Goal: Task Accomplishment & Management: Complete application form

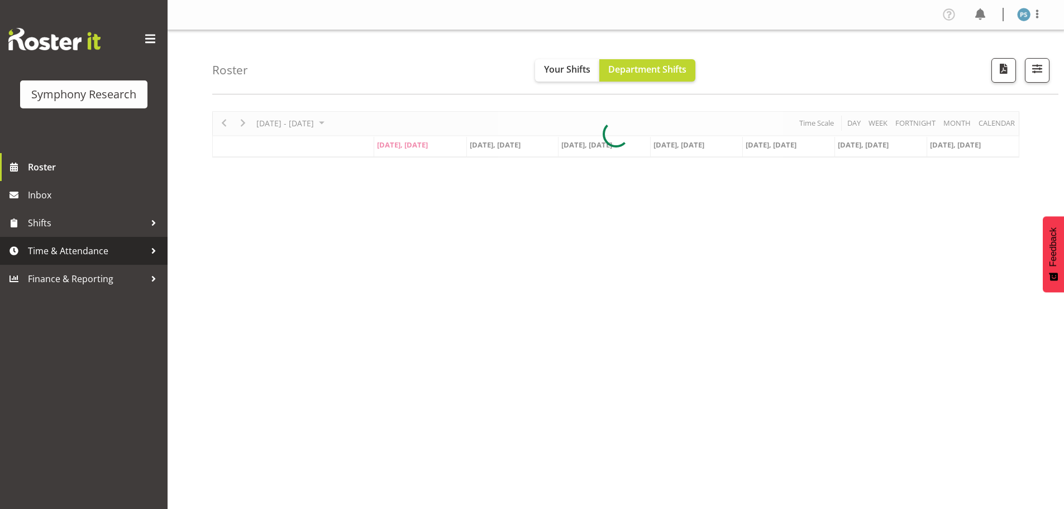
click at [98, 253] on span "Time & Attendance" at bounding box center [86, 250] width 117 height 17
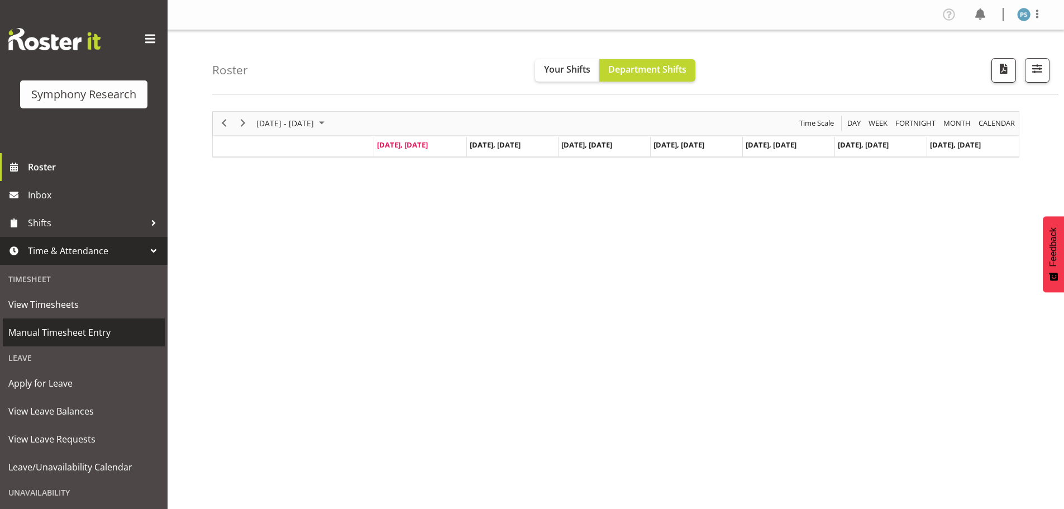
click at [100, 326] on span "Manual Timesheet Entry" at bounding box center [83, 332] width 151 height 17
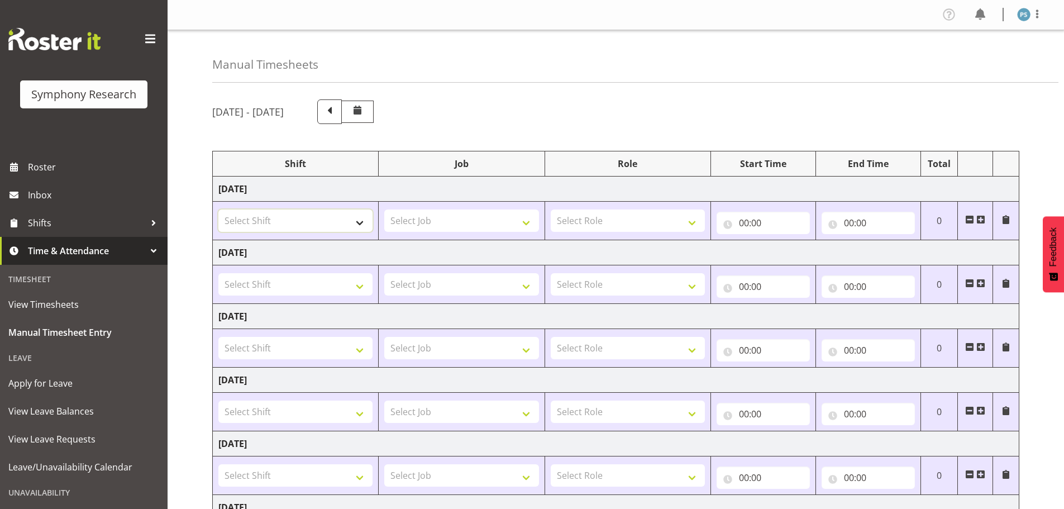
click at [362, 221] on select "Select Shift !!Project Briefing (Job to be assigned) !!Weekend Residential (Ros…" at bounding box center [295, 220] width 154 height 22
select select "2398"
click at [218, 209] on select "Select Shift !!Project Briefing (Job to be assigned) !!Weekend Residential (Ros…" at bounding box center [295, 220] width 154 height 22
click at [526, 219] on select "Select Job 550060 IF Admin 553492 World Poll Aus Wave 2 Main 2025 553493 World …" at bounding box center [461, 220] width 154 height 22
select select "10527"
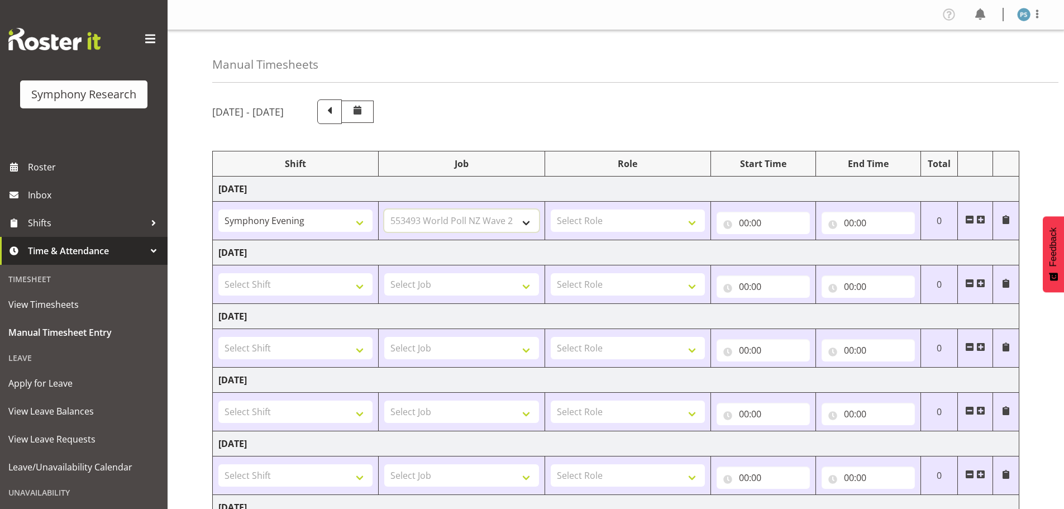
click at [384, 209] on select "Select Job 550060 IF Admin 553492 World Poll Aus Wave 2 Main 2025 553493 World …" at bounding box center [461, 220] width 154 height 22
click at [690, 223] on select "Select Role Supervisor Briefing Interviewing" at bounding box center [628, 220] width 154 height 22
select select "45"
click at [551, 209] on select "Select Role Supervisor Briefing Interviewing" at bounding box center [628, 220] width 154 height 22
click at [746, 223] on input "00:00" at bounding box center [762, 223] width 93 height 22
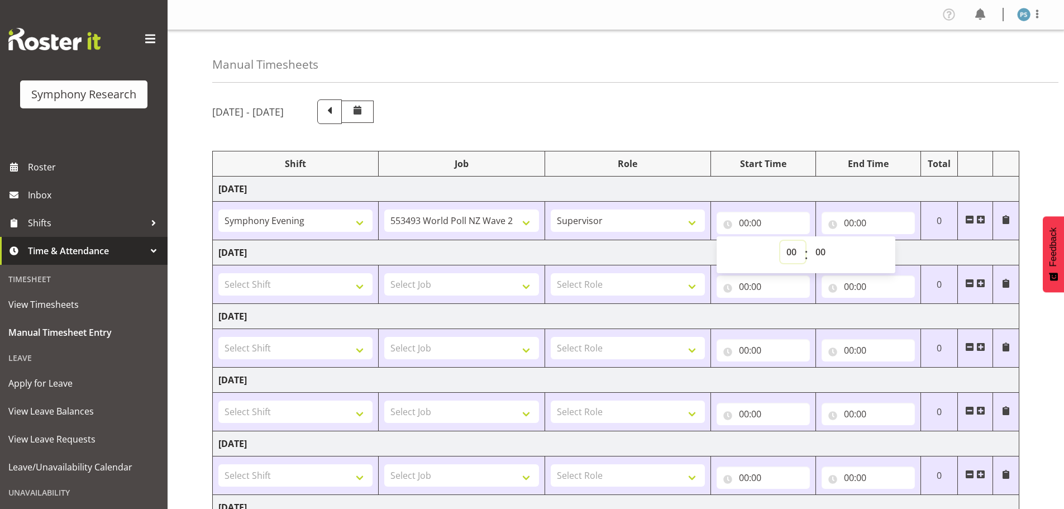
click at [788, 253] on select "00 01 02 03 04 05 06 07 08 09 10 11 12 13 14 15 16 17 18 19 20 21 22 23" at bounding box center [792, 252] width 25 height 22
select select "16"
click at [780, 241] on select "00 01 02 03 04 05 06 07 08 09 10 11 12 13 14 15 16 17 18 19 20 21 22 23" at bounding box center [792, 252] width 25 height 22
type input "16:00"
click at [825, 249] on select "00 01 02 03 04 05 06 07 08 09 10 11 12 13 14 15 16 17 18 19 20 21 22 23 24 25 2…" at bounding box center [821, 252] width 25 height 22
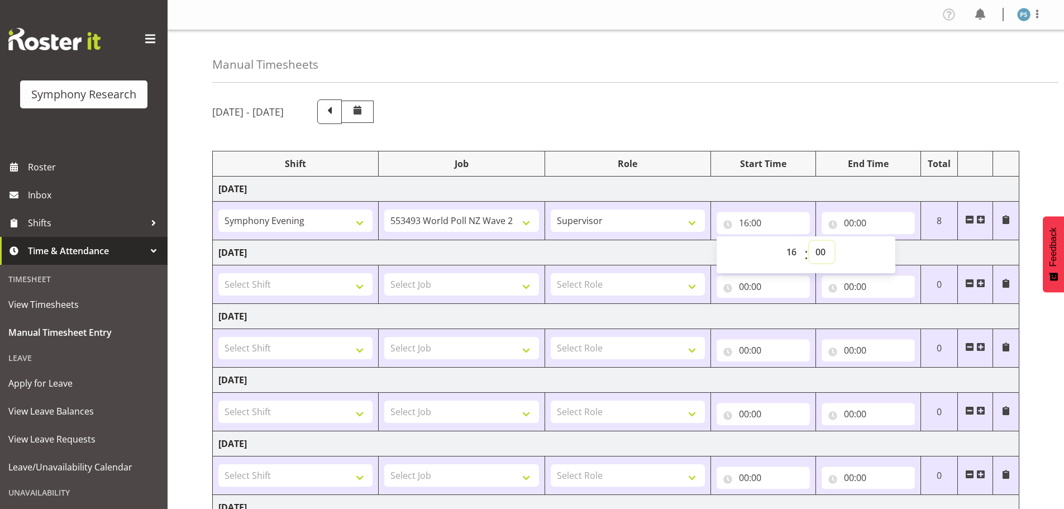
select select "30"
click at [809, 241] on select "00 01 02 03 04 05 06 07 08 09 10 11 12 13 14 15 16 17 18 19 20 21 22 23 24 25 2…" at bounding box center [821, 252] width 25 height 22
type input "16:30"
click at [853, 226] on input "00:00" at bounding box center [867, 223] width 93 height 22
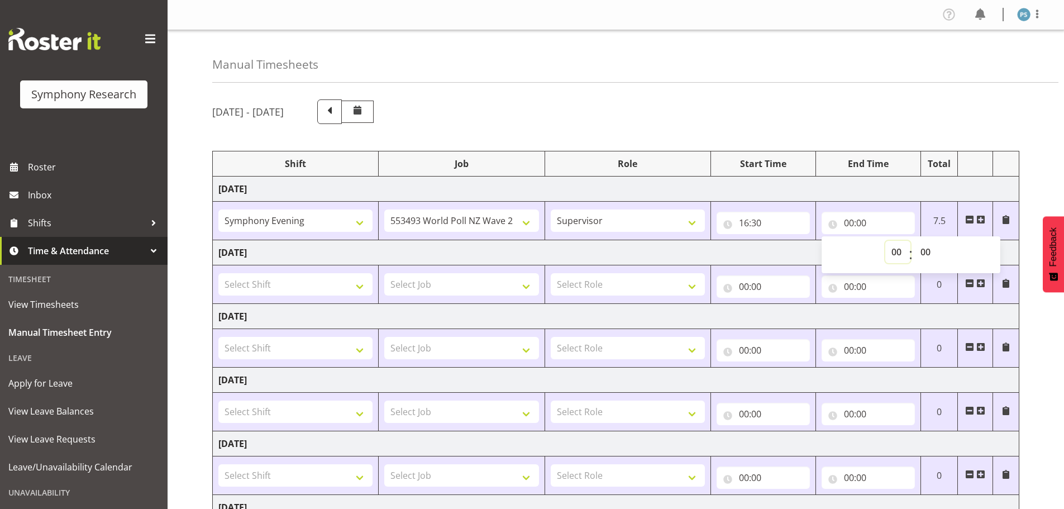
click at [895, 248] on select "00 01 02 03 04 05 06 07 08 09 10 11 12 13 14 15 16 17 18 19 20 21 22 23" at bounding box center [897, 252] width 25 height 22
select select "17"
click at [885, 241] on select "00 01 02 03 04 05 06 07 08 09 10 11 12 13 14 15 16 17 18 19 20 21 22 23" at bounding box center [897, 252] width 25 height 22
type input "17:00"
click at [980, 218] on span at bounding box center [980, 219] width 9 height 9
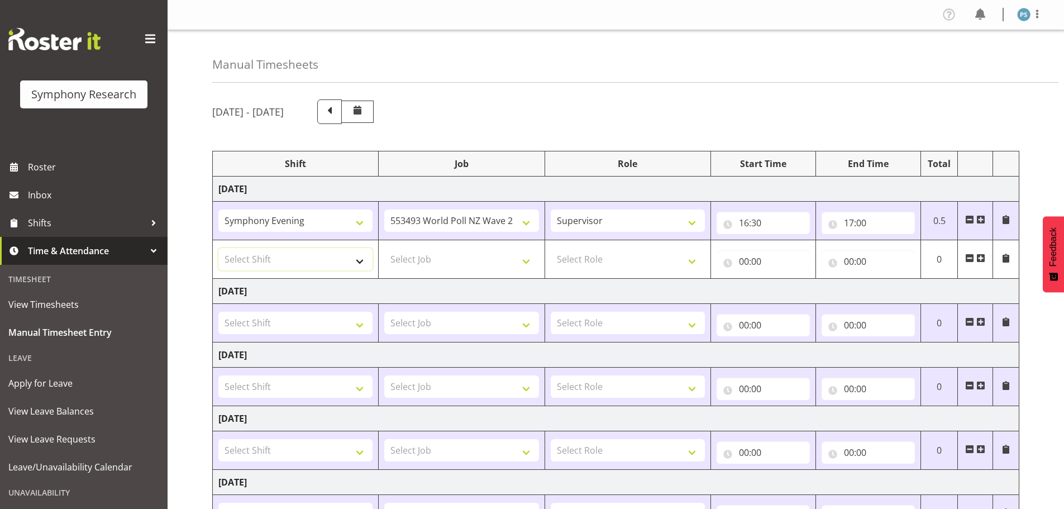
click at [356, 262] on select "Select Shift !!Project Briefing (Job to be assigned) !!Weekend Residential (Ros…" at bounding box center [295, 259] width 154 height 22
select select "4583"
click at [218, 248] on select "Select Shift !!Project Briefing (Job to be assigned) !!Weekend Residential (Ros…" at bounding box center [295, 259] width 154 height 22
click at [525, 262] on select "Select Job 550060 IF Admin 553492 World Poll Aus Wave 2 Main 2025 553493 World …" at bounding box center [461, 259] width 154 height 22
select select "10499"
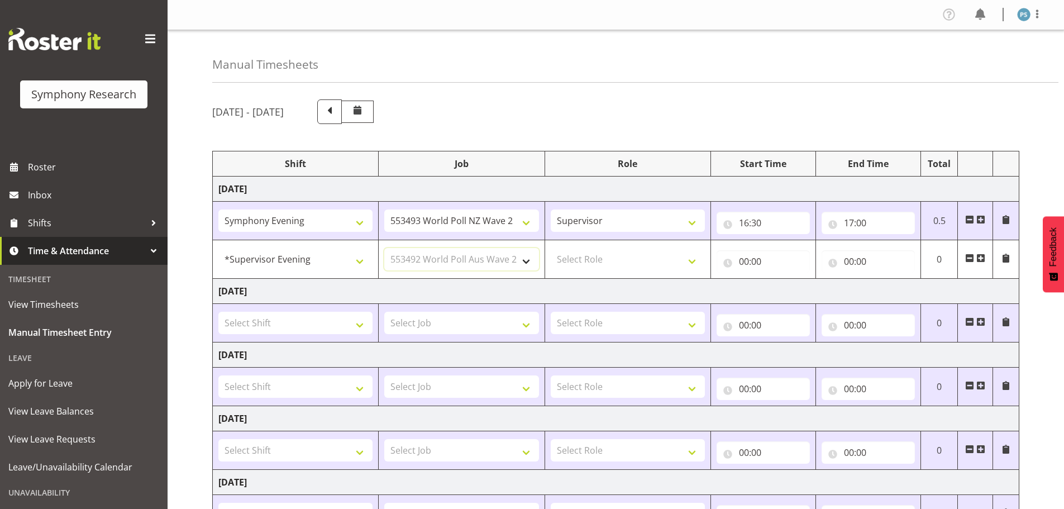
click at [384, 248] on select "Select Job 550060 IF Admin 553492 World Poll Aus Wave 2 Main 2025 553493 World …" at bounding box center [461, 259] width 154 height 22
click at [688, 257] on select "Select Role Supervisor Briefing Interviewing" at bounding box center [628, 259] width 154 height 22
select select "45"
click at [551, 248] on select "Select Role Supervisor Briefing Interviewing" at bounding box center [628, 259] width 154 height 22
click at [740, 261] on input "00:00" at bounding box center [762, 261] width 93 height 22
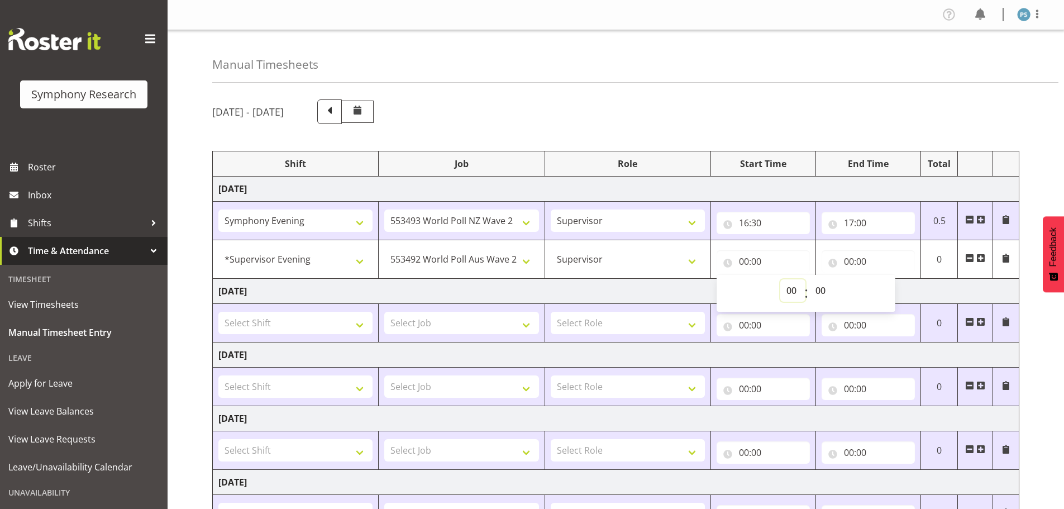
click at [792, 290] on select "00 01 02 03 04 05 06 07 08 09 10 11 12 13 14 15 16 17 18 19 20 21 22 23" at bounding box center [792, 290] width 25 height 22
select select "17"
click at [780, 279] on select "00 01 02 03 04 05 06 07 08 09 10 11 12 13 14 15 16 17 18 19 20 21 22 23" at bounding box center [792, 290] width 25 height 22
type input "17:00"
click at [846, 260] on input "00:00" at bounding box center [867, 261] width 93 height 22
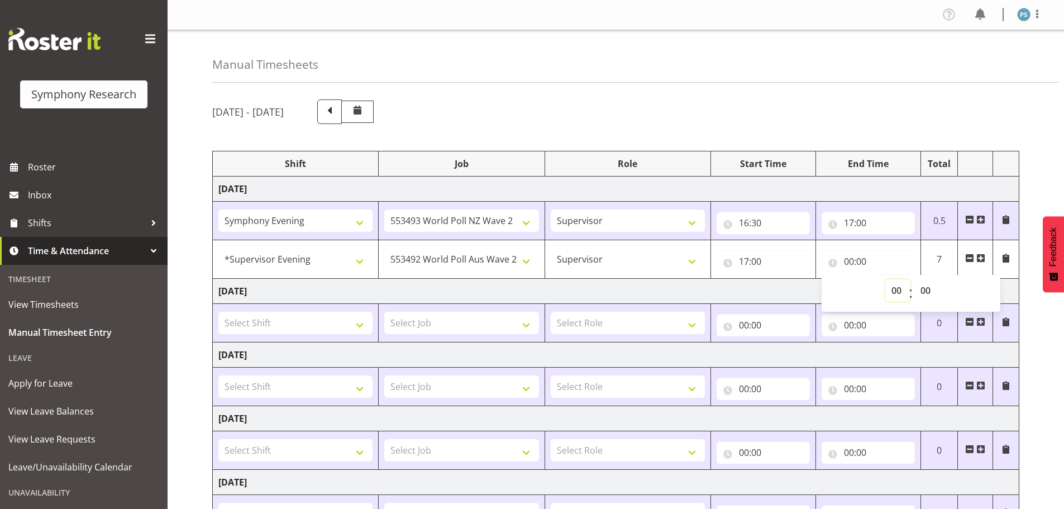
click at [893, 292] on select "00 01 02 03 04 05 06 07 08 09 10 11 12 13 14 15 16 17 18 19 20 21 22 23" at bounding box center [897, 290] width 25 height 22
select select "23"
click at [885, 279] on select "00 01 02 03 04 05 06 07 08 09 10 11 12 13 14 15 16 17 18 19 20 21 22 23" at bounding box center [897, 290] width 25 height 22
type input "23:00"
click at [927, 286] on select "00 01 02 03 04 05 06 07 08 09 10 11 12 13 14 15 16 17 18 19 20 21 22 23 24 25 2…" at bounding box center [926, 290] width 25 height 22
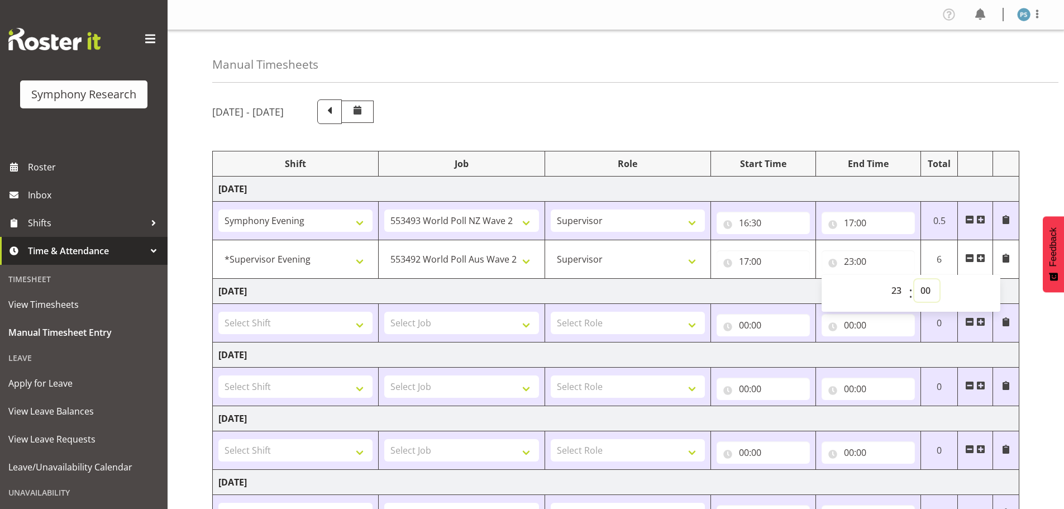
select select "15"
click at [914, 279] on select "00 01 02 03 04 05 06 07 08 09 10 11 12 13 14 15 16 17 18 19 20 21 22 23 24 25 2…" at bounding box center [926, 290] width 25 height 22
type input "23:15"
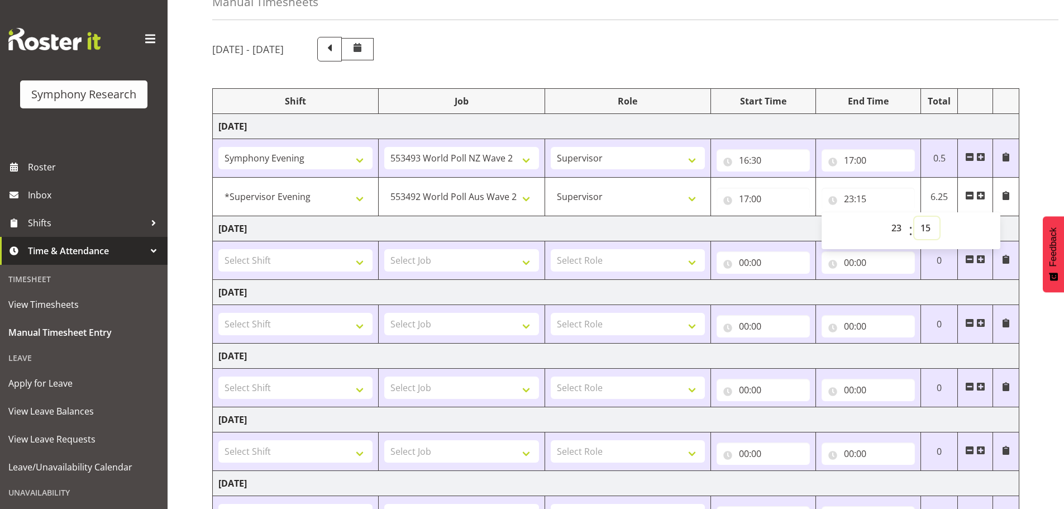
scroll to position [223, 0]
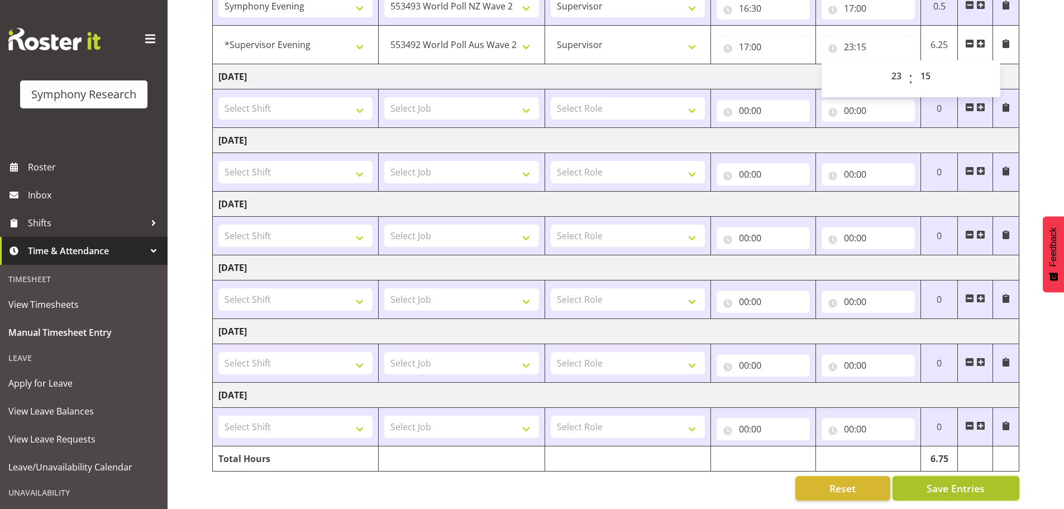
click at [944, 481] on span "Save Entries" at bounding box center [955, 488] width 58 height 15
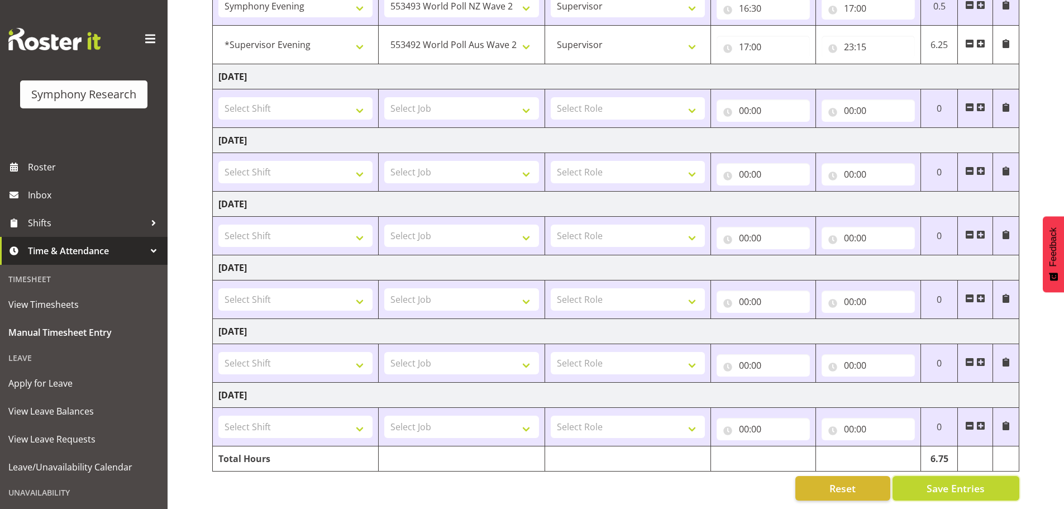
select select "4583"
select select "10499"
type input "17:00"
type input "23:15"
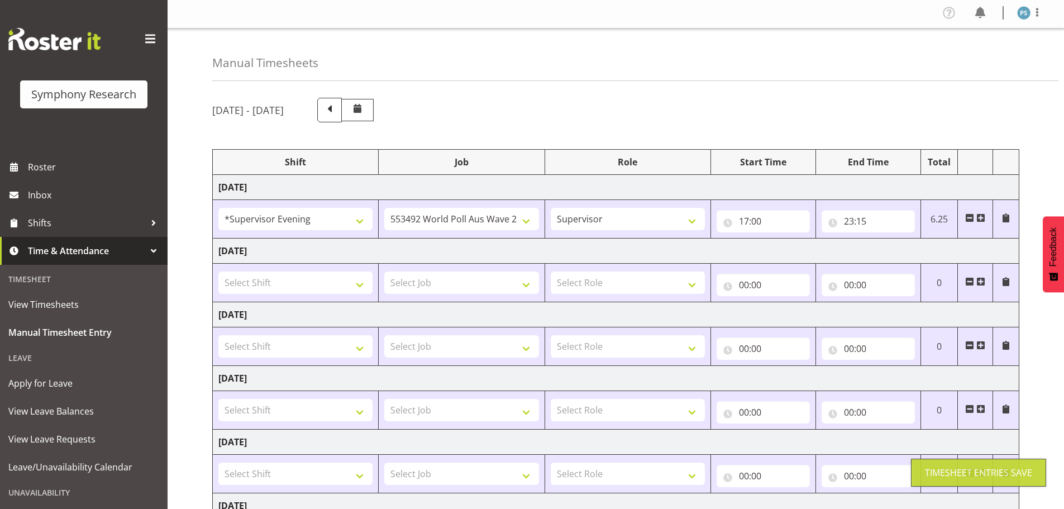
scroll to position [0, 0]
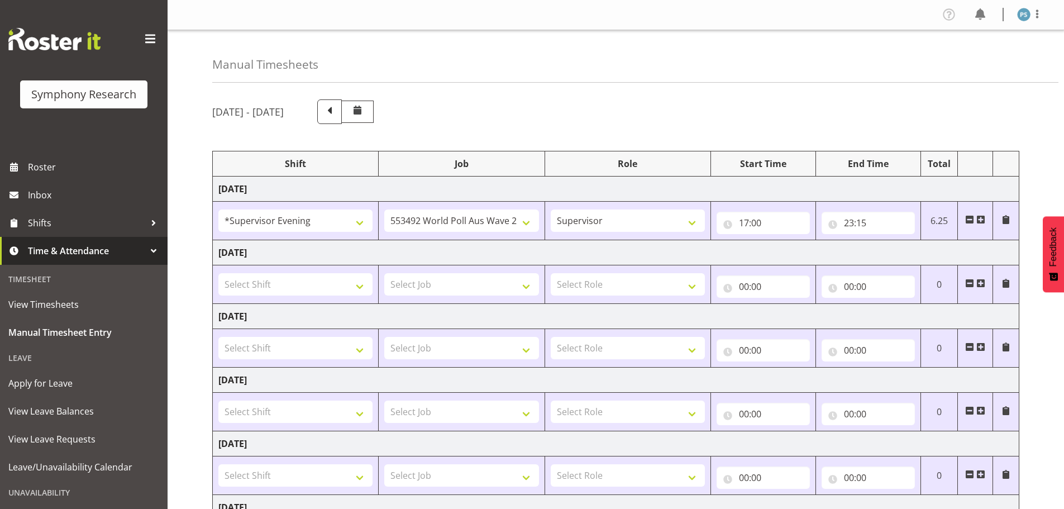
click at [983, 219] on span at bounding box center [980, 219] width 9 height 9
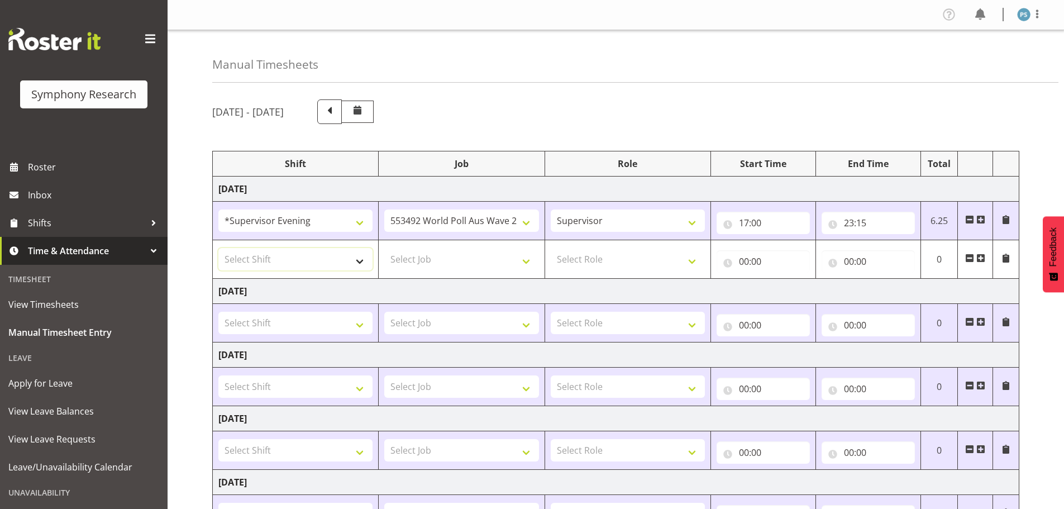
click at [364, 262] on select "Select Shift !!Project Briefing (Job to be assigned) !!Weekend Residential (Ros…" at bounding box center [295, 259] width 154 height 22
select select "4583"
click at [218, 248] on select "Select Shift !!Project Briefing (Job to be assigned) !!Weekend Residential (Ros…" at bounding box center [295, 259] width 154 height 22
click at [526, 265] on select "Select Job 550060 IF Admin 553492 World Poll Aus Wave 2 Main 2025 553493 World …" at bounding box center [461, 259] width 154 height 22
select select "10527"
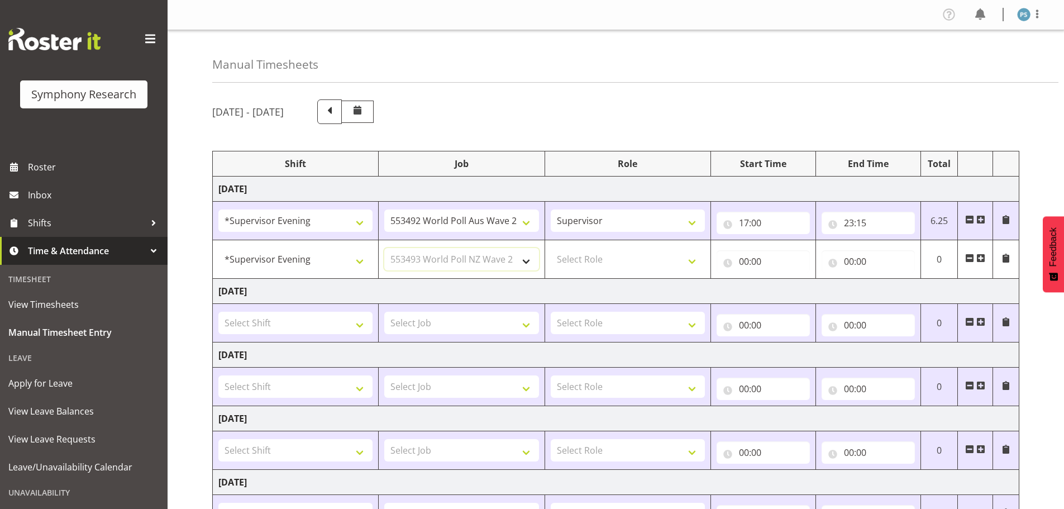
click at [384, 248] on select "Select Job 550060 IF Admin 553492 World Poll Aus Wave 2 Main 2025 553493 World …" at bounding box center [461, 259] width 154 height 22
click at [696, 261] on select "Select Role Supervisor Briefing Interviewing" at bounding box center [628, 259] width 154 height 22
select select "45"
click at [551, 248] on select "Select Role Supervisor Briefing Interviewing" at bounding box center [628, 259] width 154 height 22
click at [743, 261] on input "00:00" at bounding box center [762, 261] width 93 height 22
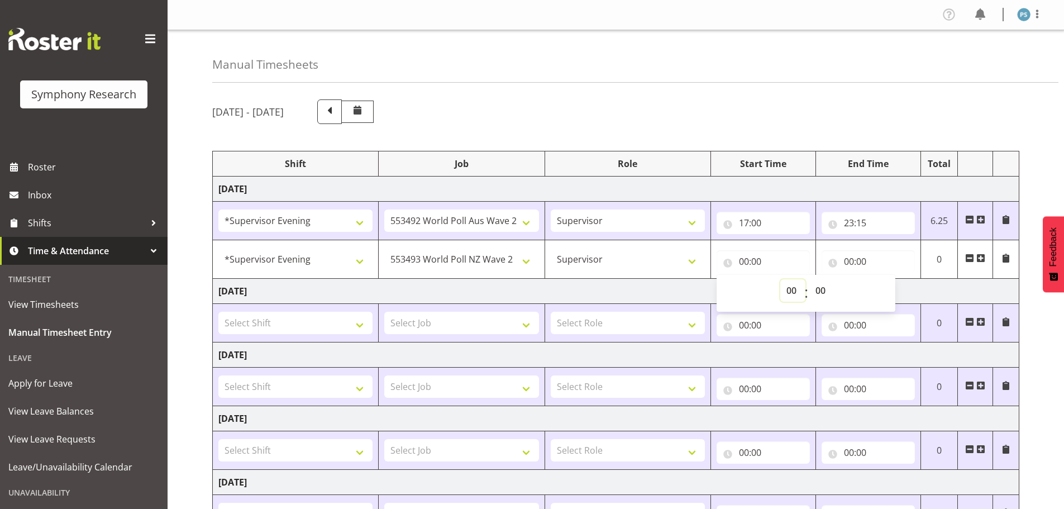
click at [782, 289] on select "00 01 02 03 04 05 06 07 08 09 10 11 12 13 14 15 16 17 18 19 20 21 22 23" at bounding box center [792, 290] width 25 height 22
select select "16"
click at [780, 279] on select "00 01 02 03 04 05 06 07 08 09 10 11 12 13 14 15 16 17 18 19 20 21 22 23" at bounding box center [792, 290] width 25 height 22
type input "16:00"
click at [825, 293] on select "00 01 02 03 04 05 06 07 08 09 10 11 12 13 14 15 16 17 18 19 20 21 22 23 24 25 2…" at bounding box center [821, 290] width 25 height 22
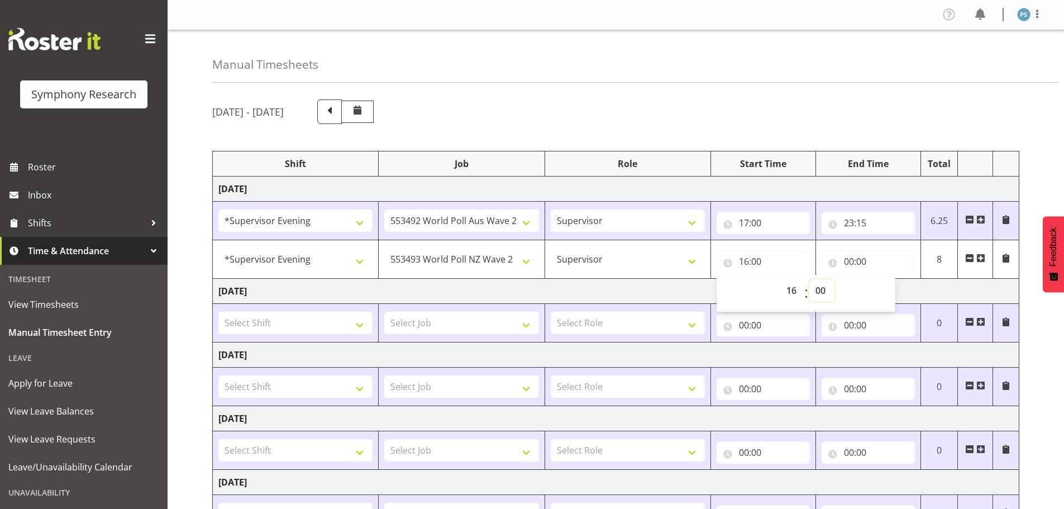
select select "30"
click at [809, 279] on select "00 01 02 03 04 05 06 07 08 09 10 11 12 13 14 15 16 17 18 19 20 21 22 23 24 25 2…" at bounding box center [821, 290] width 25 height 22
type input "16:30"
click at [844, 258] on input "00:00" at bounding box center [867, 261] width 93 height 22
click at [894, 287] on select "00 01 02 03 04 05 06 07 08 09 10 11 12 13 14 15 16 17 18 19 20 21 22 23" at bounding box center [897, 290] width 25 height 22
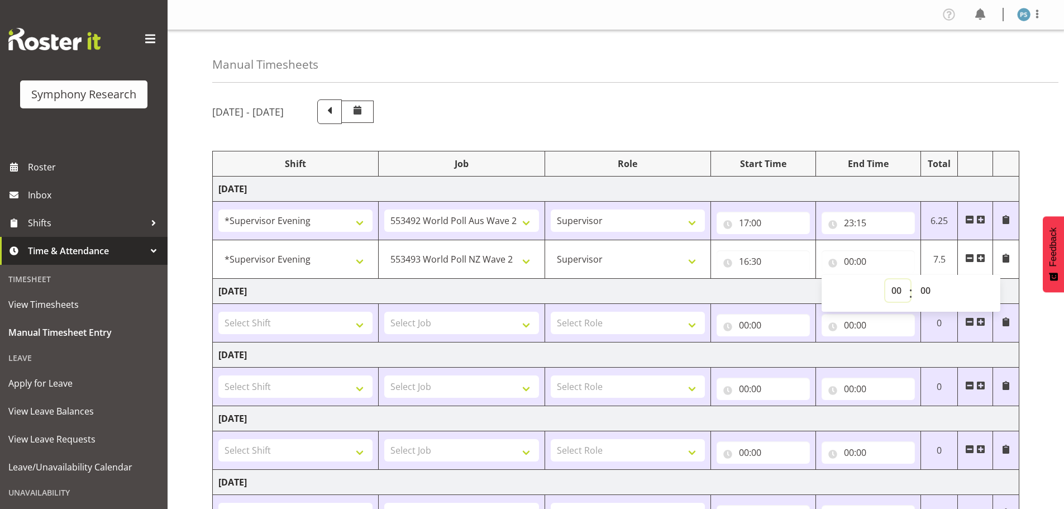
select select "17"
click at [885, 279] on select "00 01 02 03 04 05 06 07 08 09 10 11 12 13 14 15 16 17 18 19 20 21 22 23" at bounding box center [897, 290] width 25 height 22
type input "17:00"
click at [1038, 303] on div "[DATE] - [DATE] Shift Job Role Start Time End Time Total [DATE] !!Project Brief…" at bounding box center [638, 407] width 852 height 632
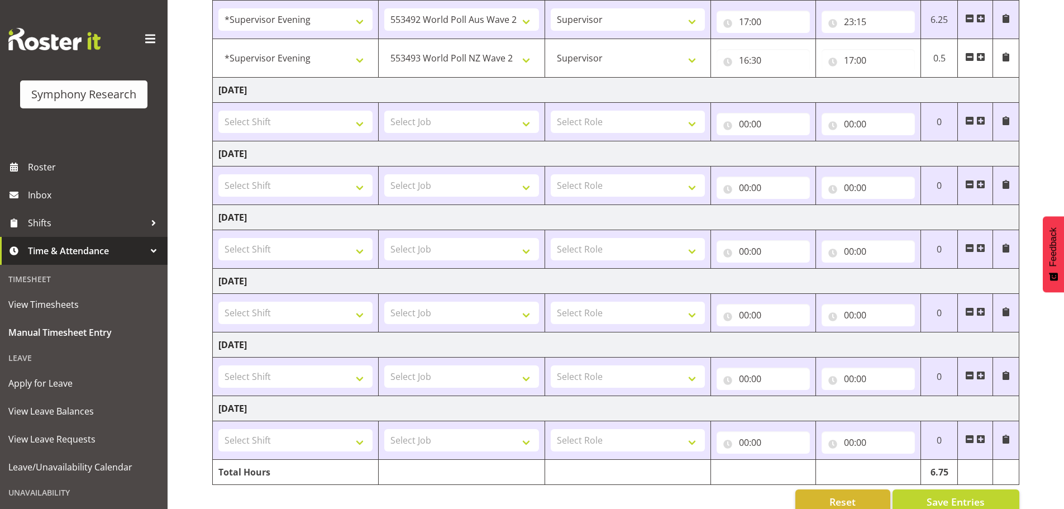
scroll to position [223, 0]
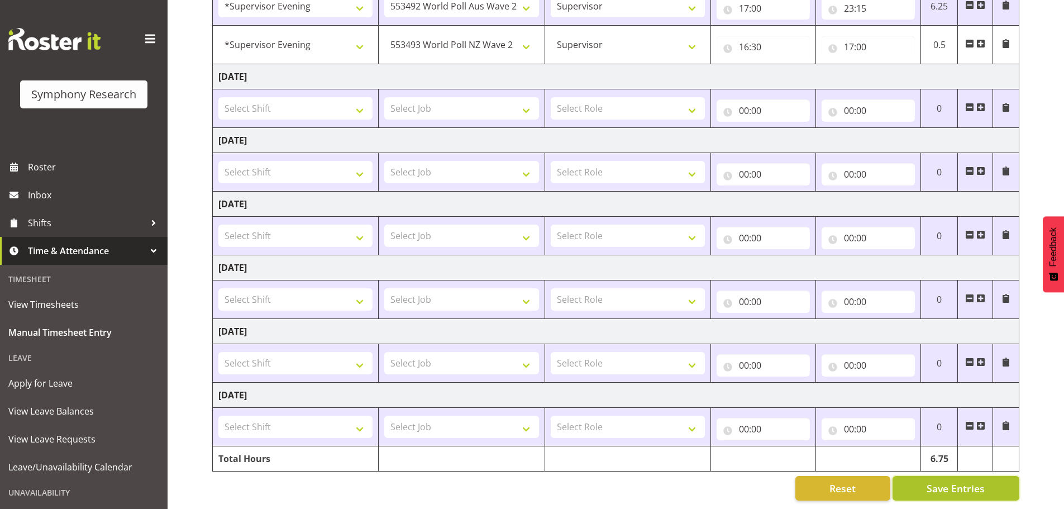
click at [955, 481] on span "Save Entries" at bounding box center [955, 488] width 58 height 15
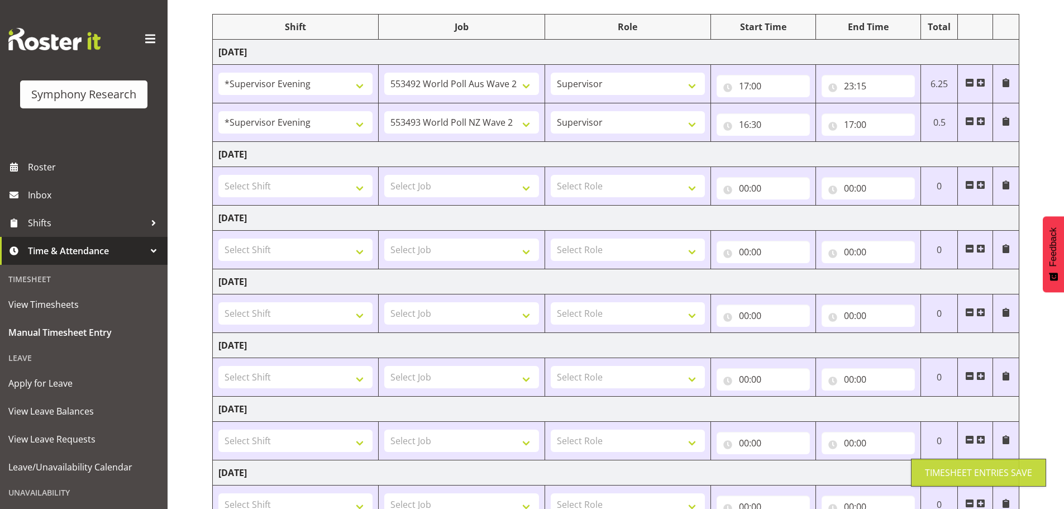
scroll to position [55, 0]
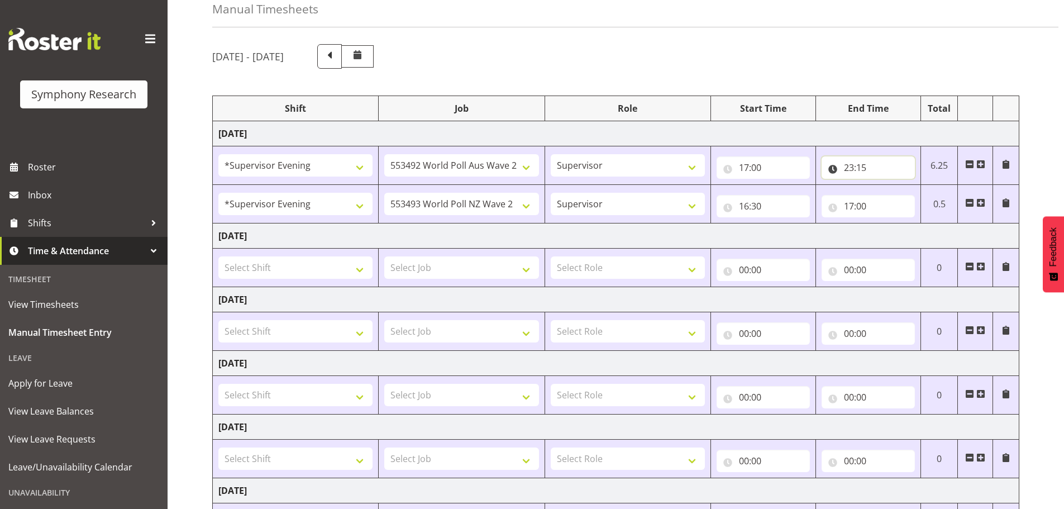
click at [866, 170] on input "23:15" at bounding box center [867, 167] width 93 height 22
click at [931, 197] on select "00 01 02 03 04 05 06 07 08 09 10 11 12 13 14 15 16 17 18 19 20 21 22 23 24 25 2…" at bounding box center [926, 196] width 25 height 22
select select "30"
click at [914, 185] on select "00 01 02 03 04 05 06 07 08 09 10 11 12 13 14 15 16 17 18 19 20 21 22 23 24 25 2…" at bounding box center [926, 196] width 25 height 22
type input "23:30"
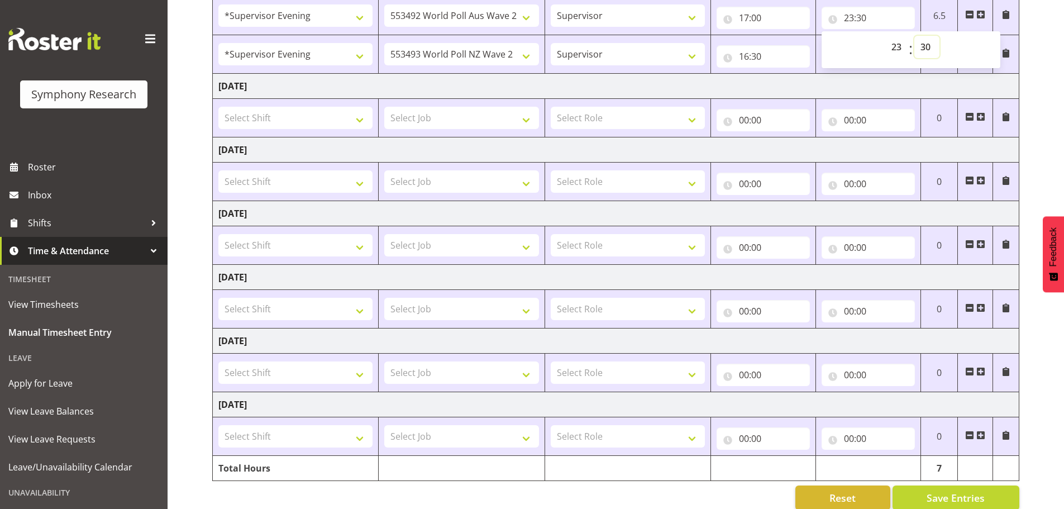
scroll to position [223, 0]
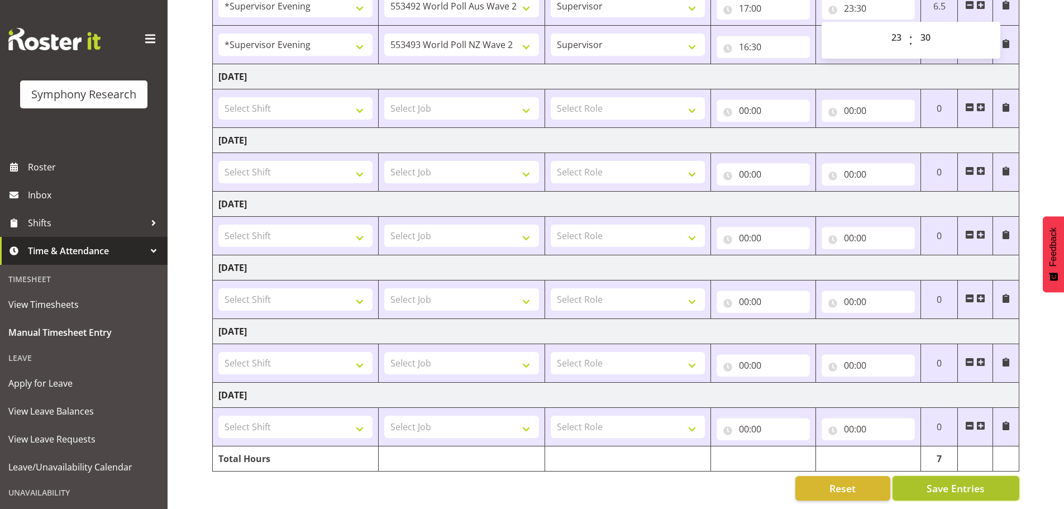
click at [951, 481] on span "Save Entries" at bounding box center [955, 488] width 58 height 15
click at [958, 481] on span "Save Entries" at bounding box center [955, 488] width 58 height 15
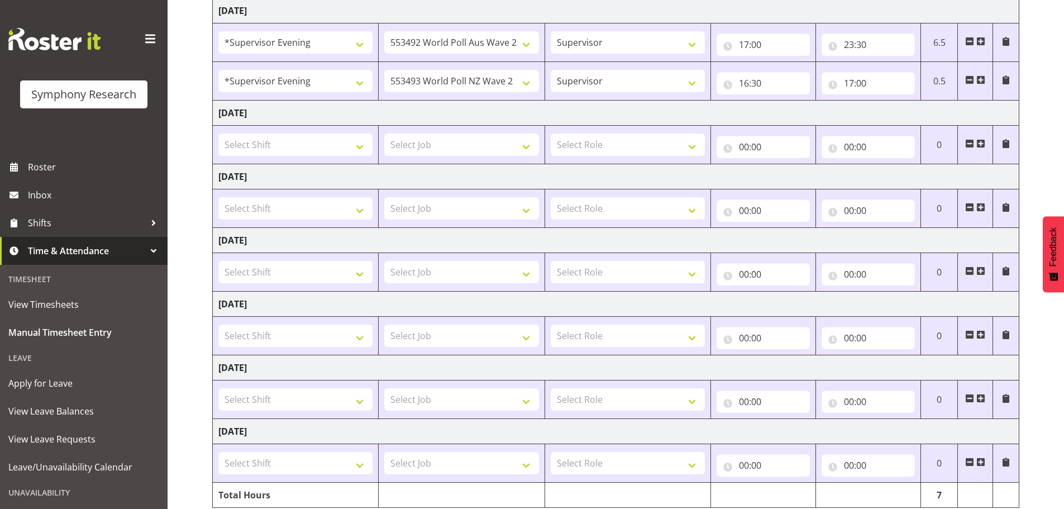
scroll to position [0, 0]
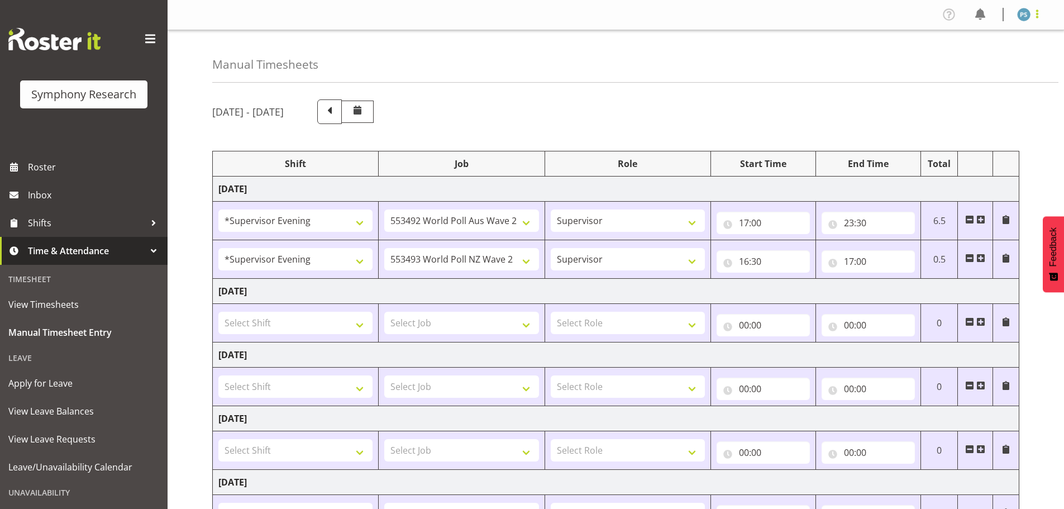
click at [1034, 13] on span at bounding box center [1036, 13] width 13 height 13
click at [988, 55] on link "Log Out" at bounding box center [989, 59] width 107 height 20
